Goal: Information Seeking & Learning: Learn about a topic

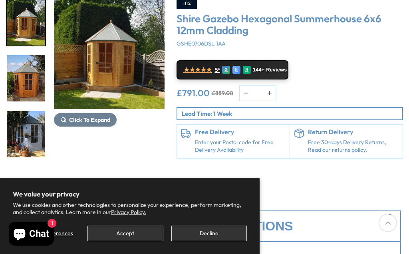
scroll to position [127, 0]
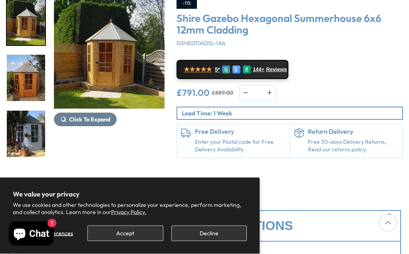
click at [118, 62] on img "1 / 15" at bounding box center [109, 53] width 111 height 111
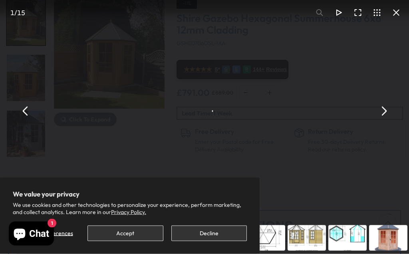
scroll to position [127, 0]
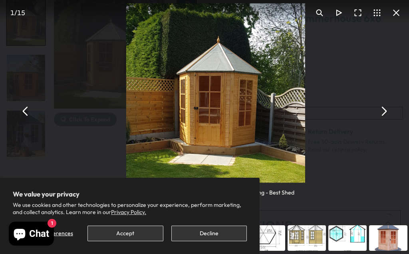
click at [383, 112] on button "You can close this modal content with the ESC key" at bounding box center [383, 111] width 19 height 19
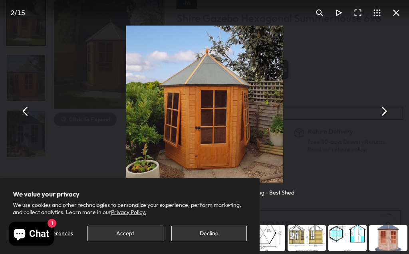
click at [380, 111] on button "You can close this modal content with the ESC key" at bounding box center [383, 111] width 19 height 19
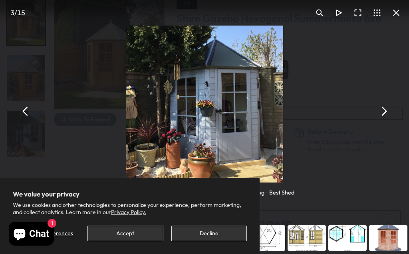
click at [382, 112] on button "You can close this modal content with the ESC key" at bounding box center [383, 111] width 19 height 19
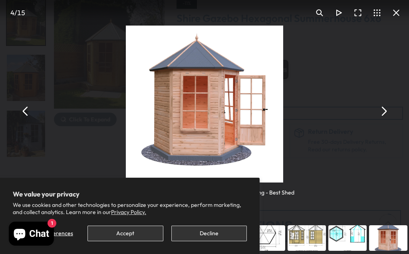
click at [381, 112] on button "You can close this modal content with the ESC key" at bounding box center [383, 111] width 19 height 19
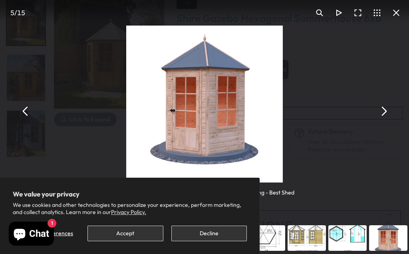
click at [382, 112] on button "You can close this modal content with the ESC key" at bounding box center [383, 111] width 19 height 19
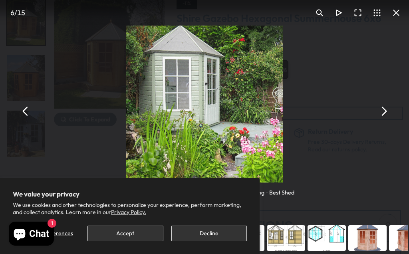
click at [380, 114] on button "You can close this modal content with the ESC key" at bounding box center [383, 111] width 19 height 19
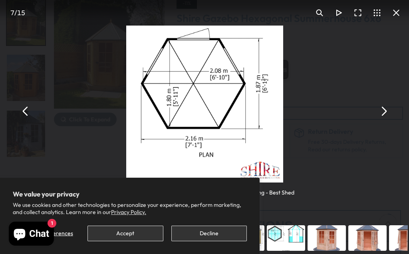
click at [384, 112] on button "You can close this modal content with the ESC key" at bounding box center [383, 111] width 19 height 19
